Goal: Check status: Check status

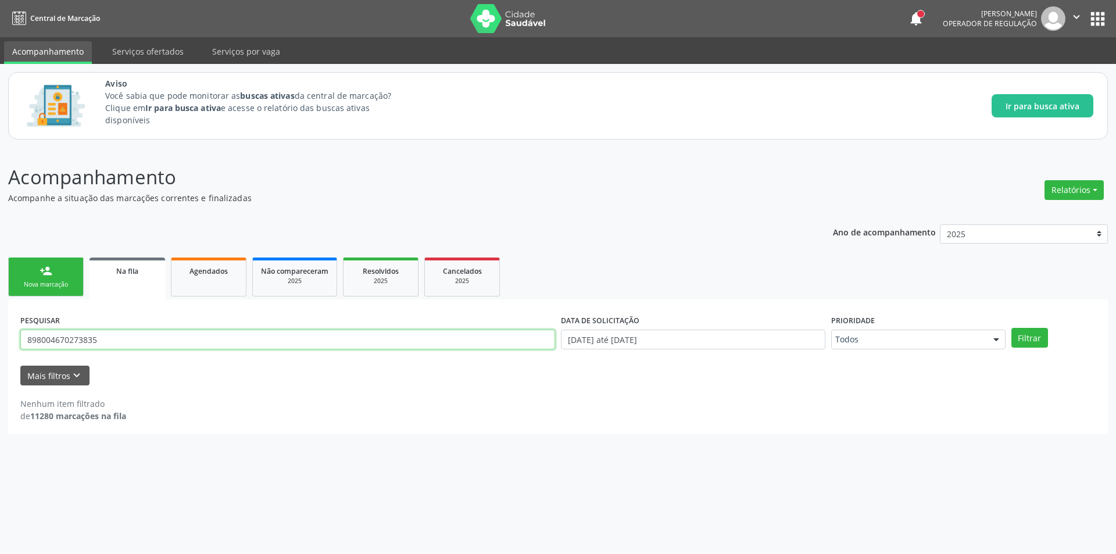
click at [120, 331] on input "898004670273835" at bounding box center [287, 340] width 535 height 20
type input "8"
click at [1035, 344] on button "Filtrar" at bounding box center [1030, 338] width 37 height 20
click at [166, 340] on input "707400039771472" at bounding box center [287, 340] width 535 height 20
type input "7"
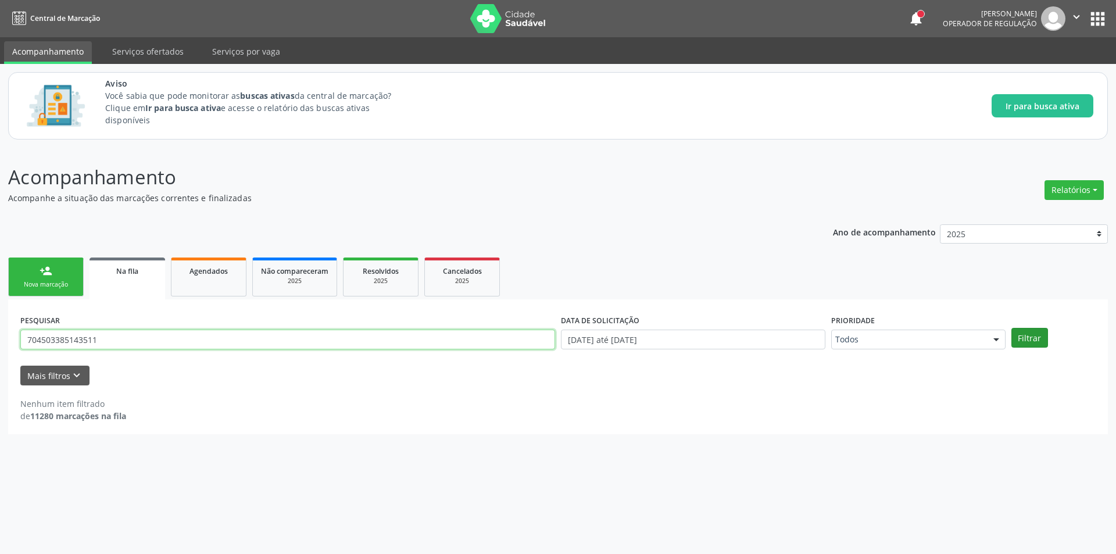
type input "704503385143511"
click at [1034, 334] on button "Filtrar" at bounding box center [1030, 338] width 37 height 20
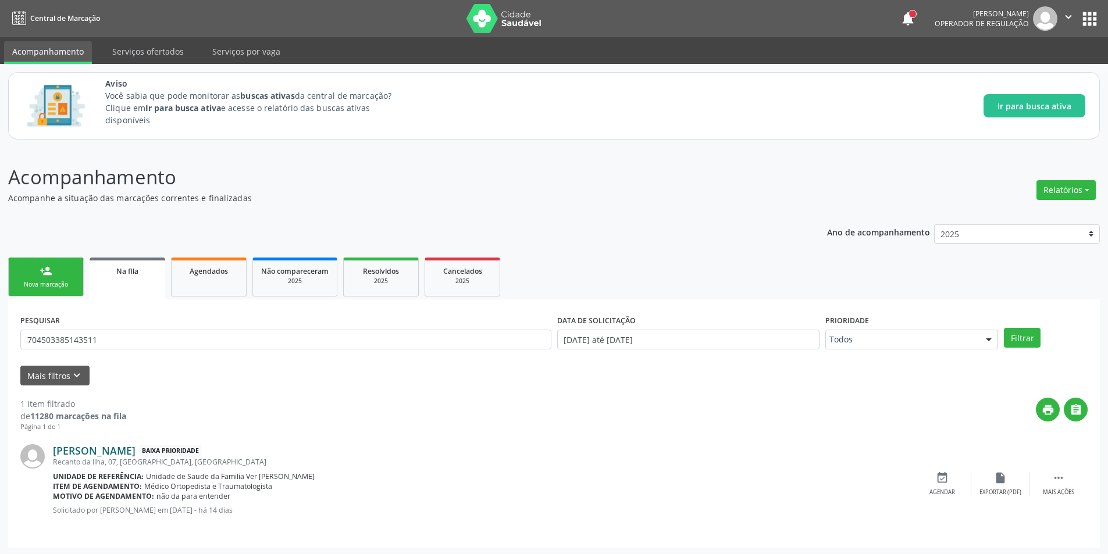
click at [107, 453] on link "[PERSON_NAME]" at bounding box center [94, 450] width 83 height 13
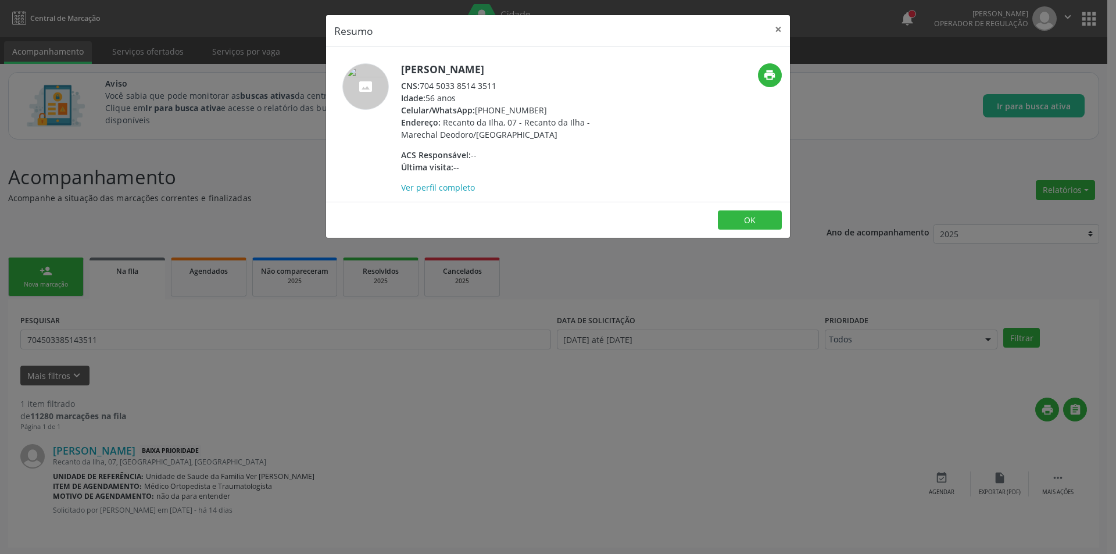
click at [559, 435] on div "Resumo × Marilene da [PERSON_NAME] CNS: 704 5033 8514 3511 Idade: 56 anos Celul…" at bounding box center [558, 277] width 1116 height 554
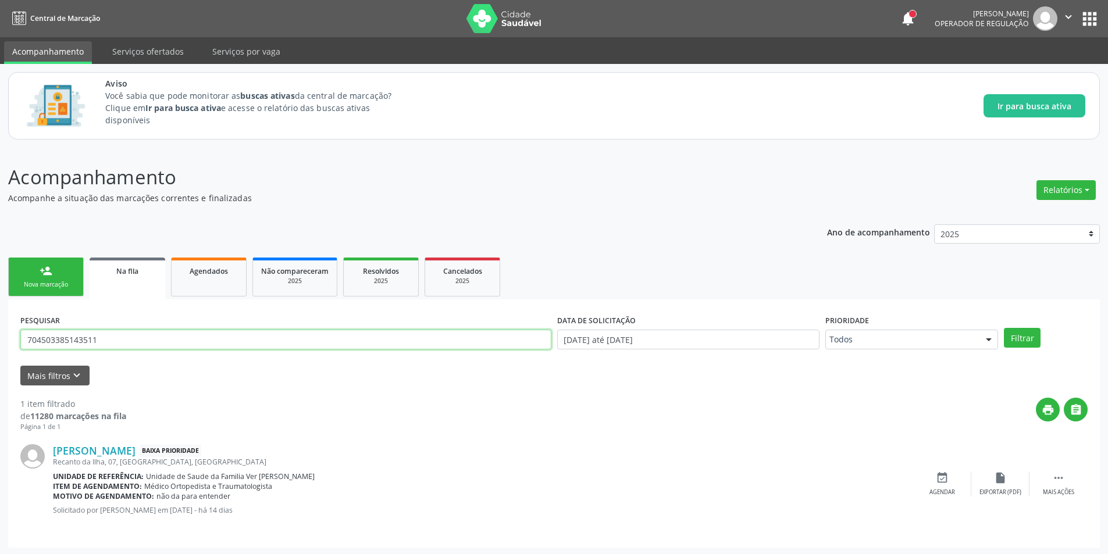
click at [84, 343] on input "704503385143511" at bounding box center [285, 340] width 531 height 20
